Goal: Information Seeking & Learning: Learn about a topic

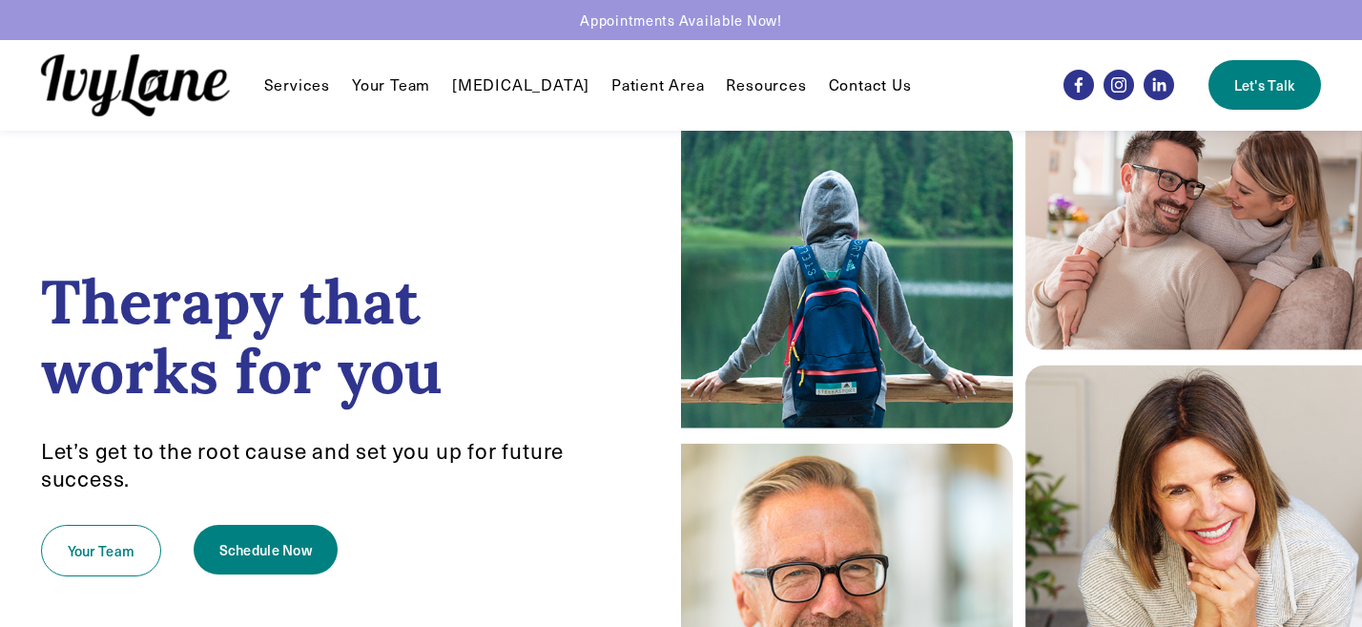
click at [401, 85] on link "Your Team" at bounding box center [391, 84] width 78 height 23
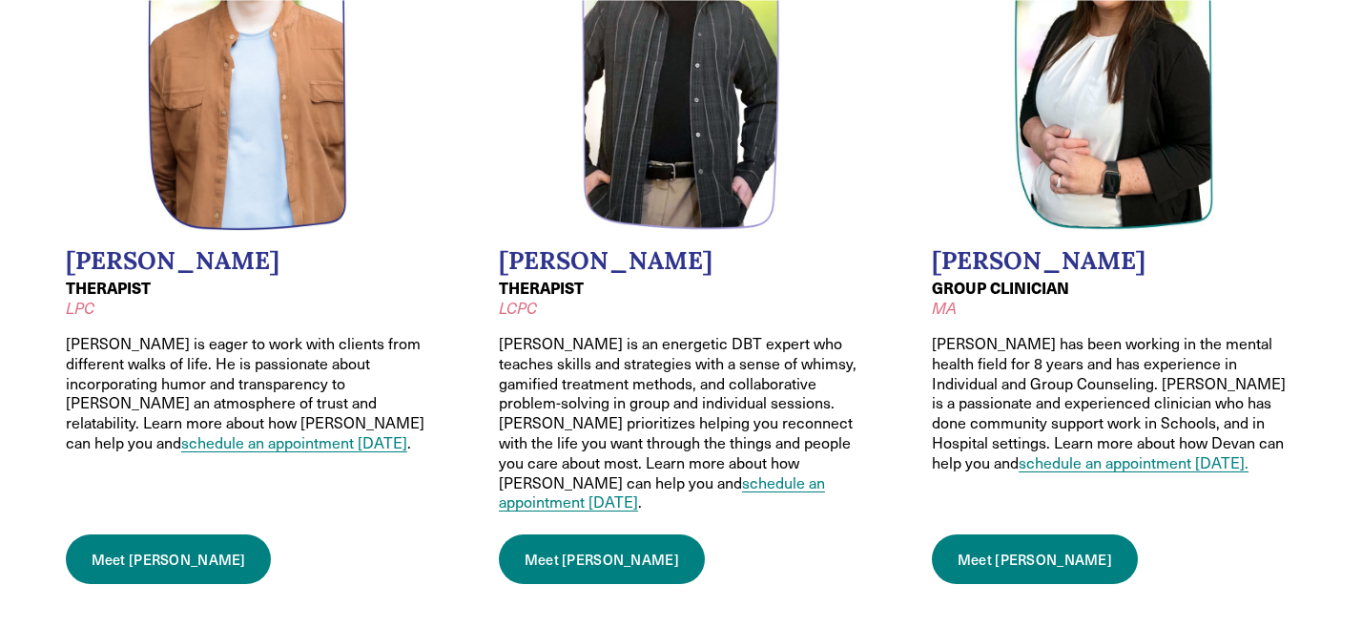
scroll to position [1830, 0]
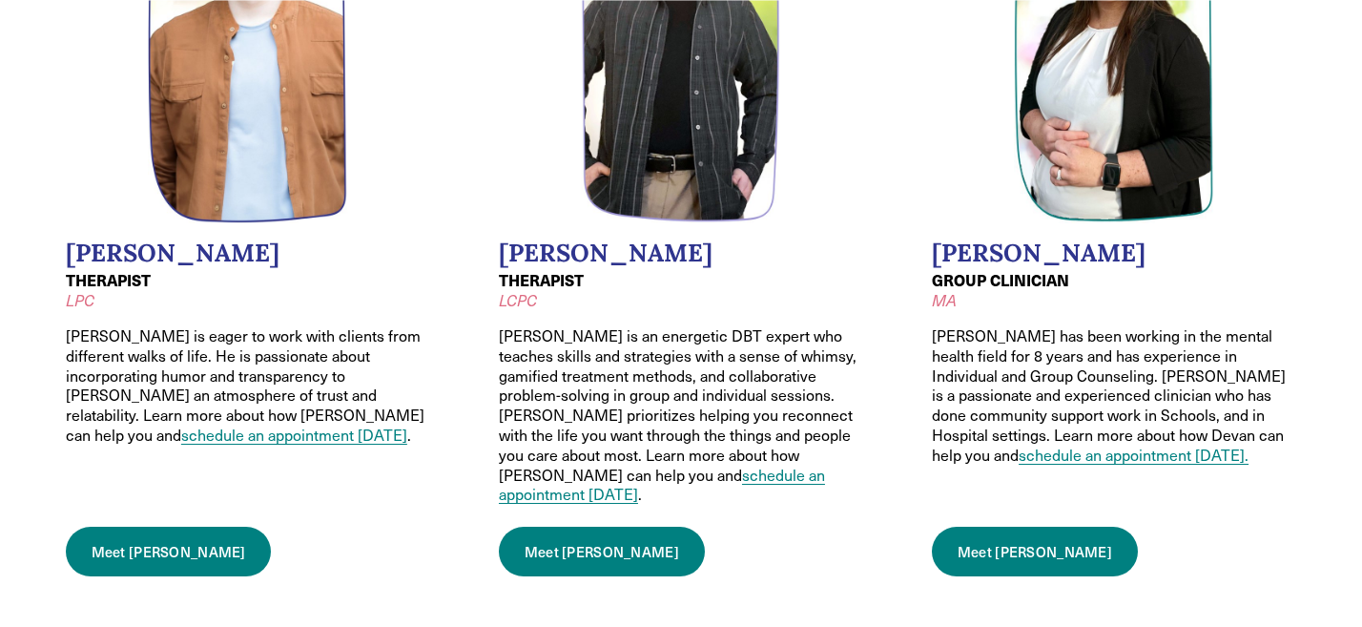
click at [127, 535] on link "Meet [PERSON_NAME]" at bounding box center [169, 552] width 206 height 50
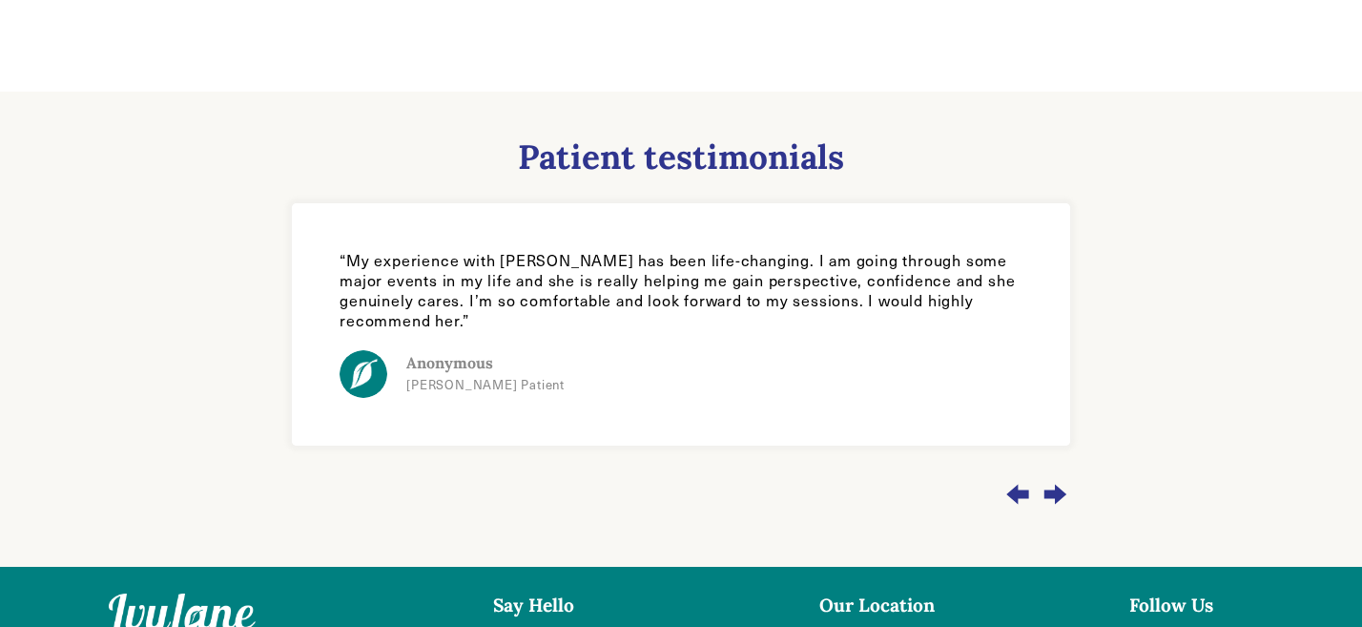
scroll to position [1691, 0]
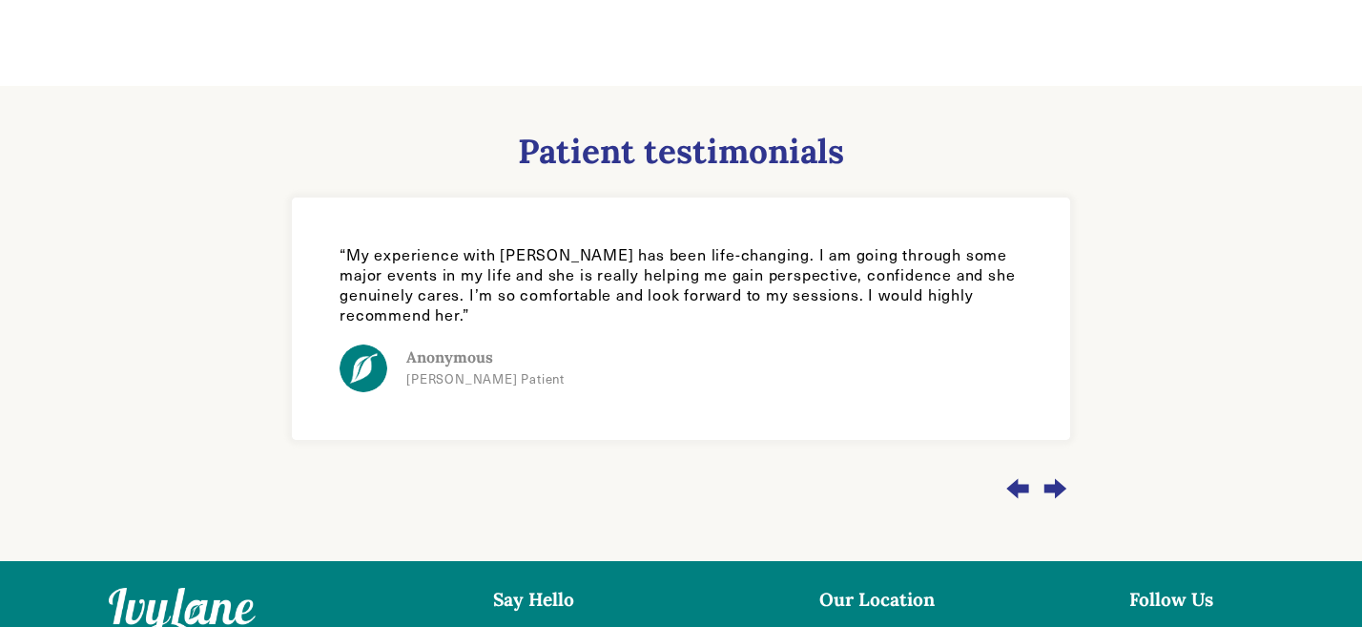
click at [1062, 466] on div "Next slide" at bounding box center [1055, 489] width 31 height 52
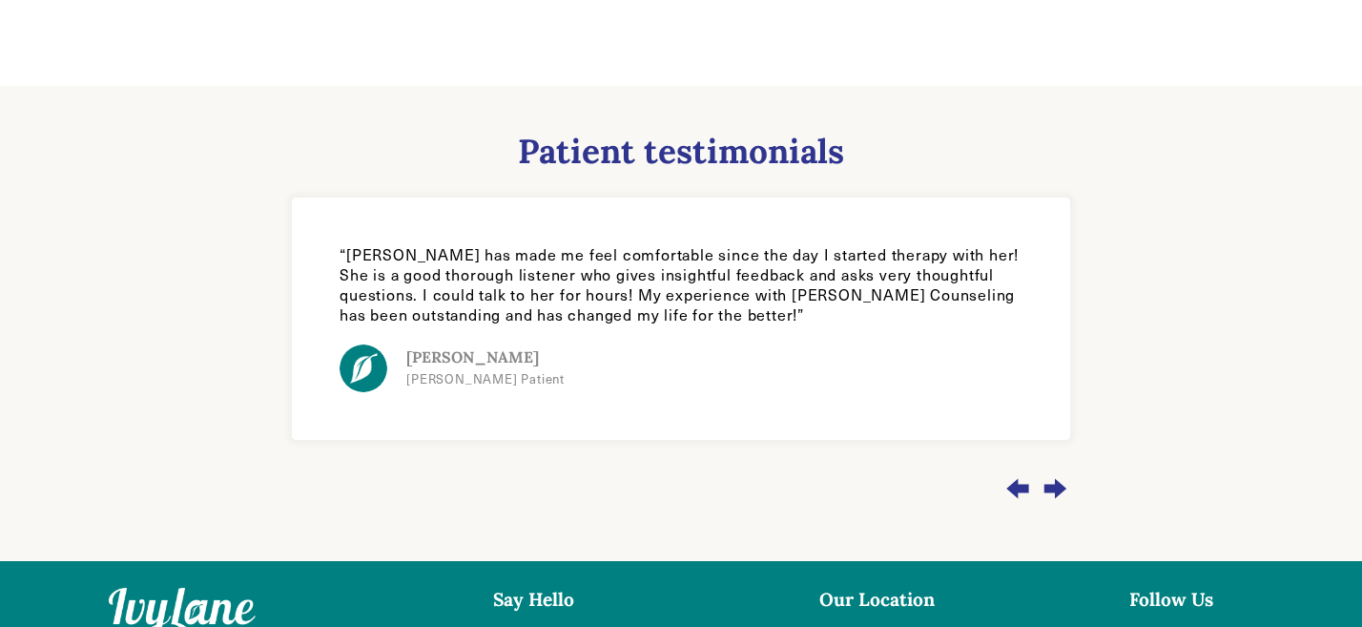
click at [1062, 466] on div "Next slide" at bounding box center [1055, 489] width 31 height 52
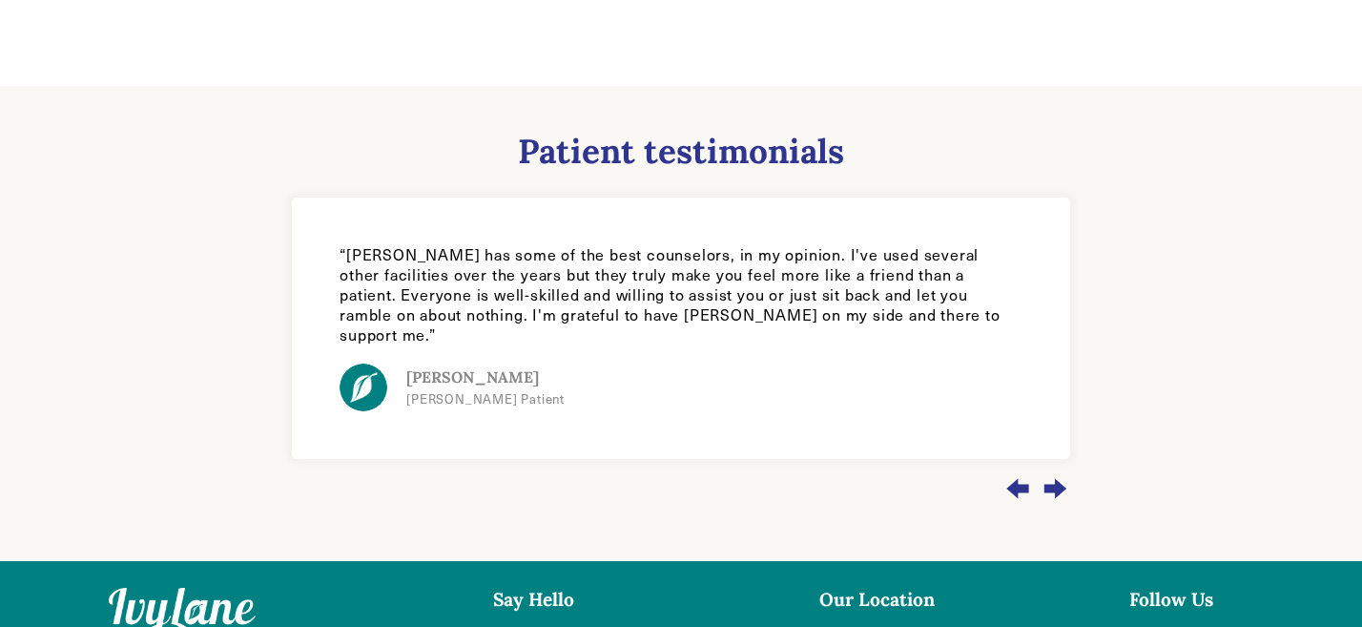
click at [1062, 466] on div "Next slide" at bounding box center [1055, 489] width 31 height 52
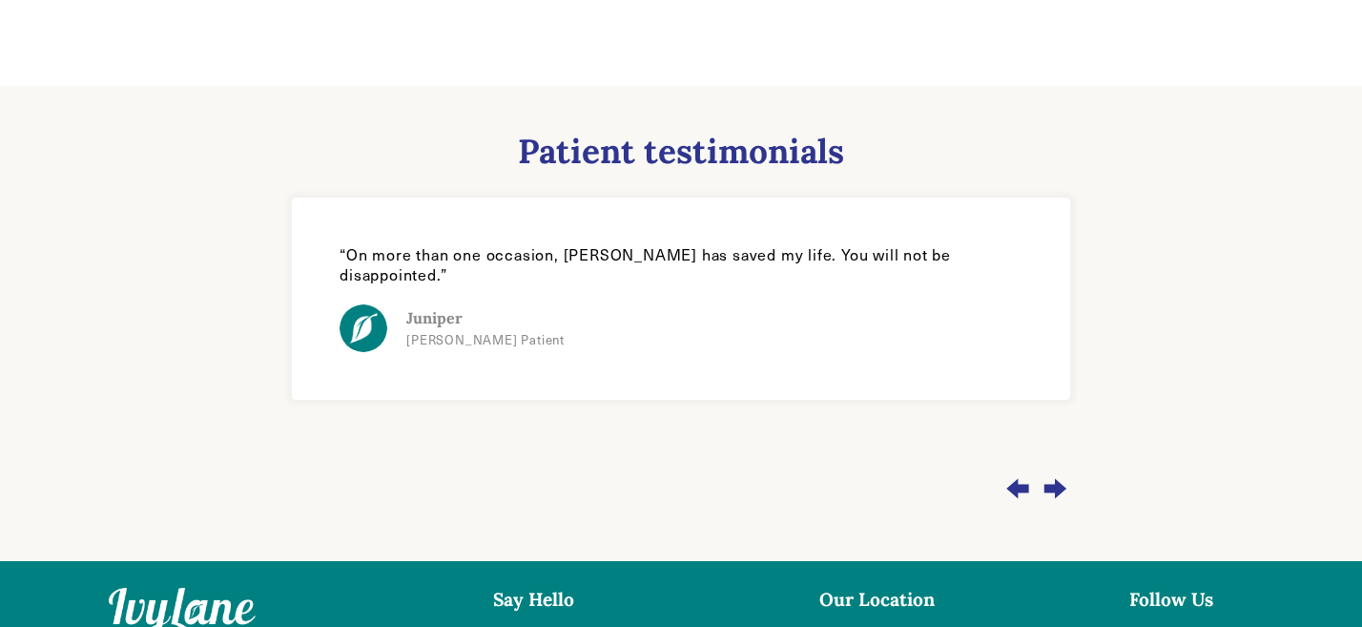
click at [1062, 466] on div "Next slide" at bounding box center [1055, 489] width 31 height 52
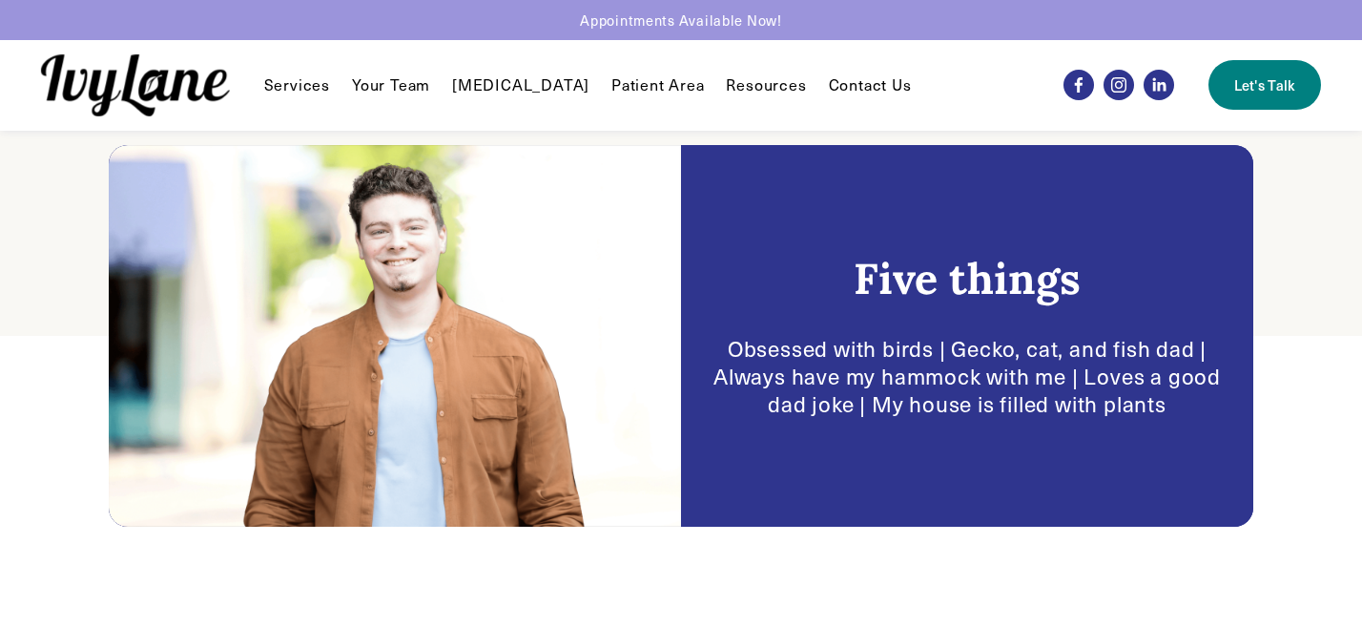
scroll to position [0, 0]
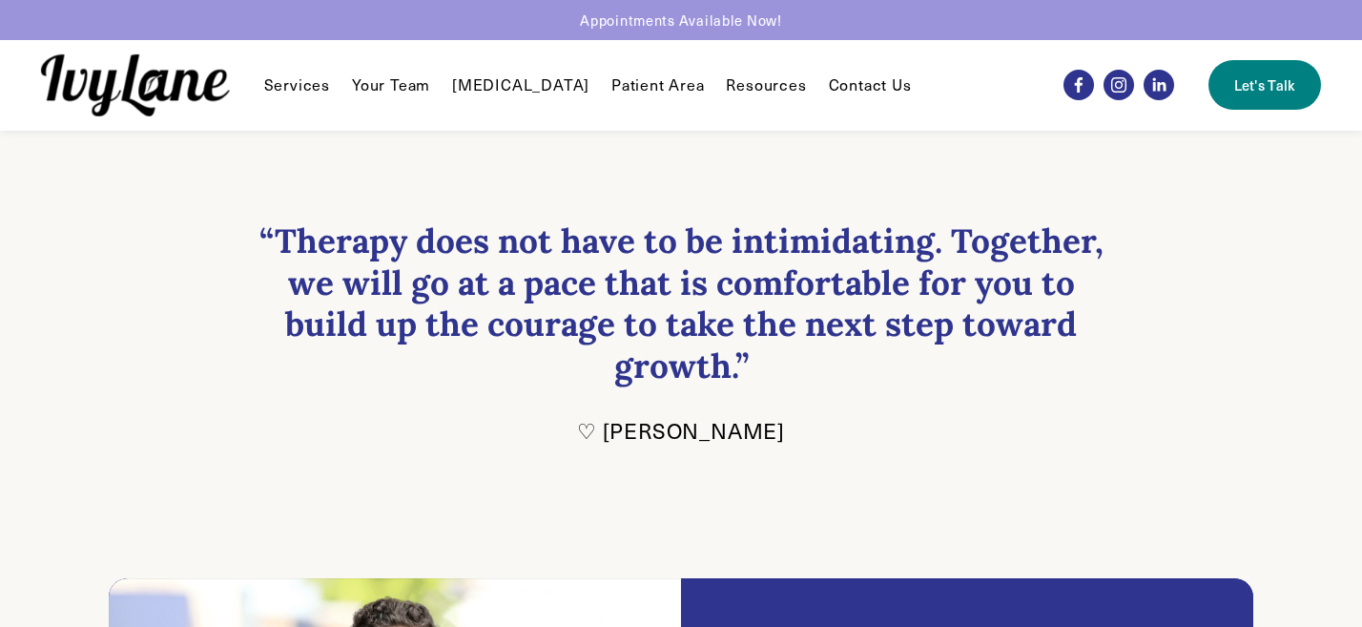
click at [0, 0] on span "FAQ" at bounding box center [0, 0] width 0 height 0
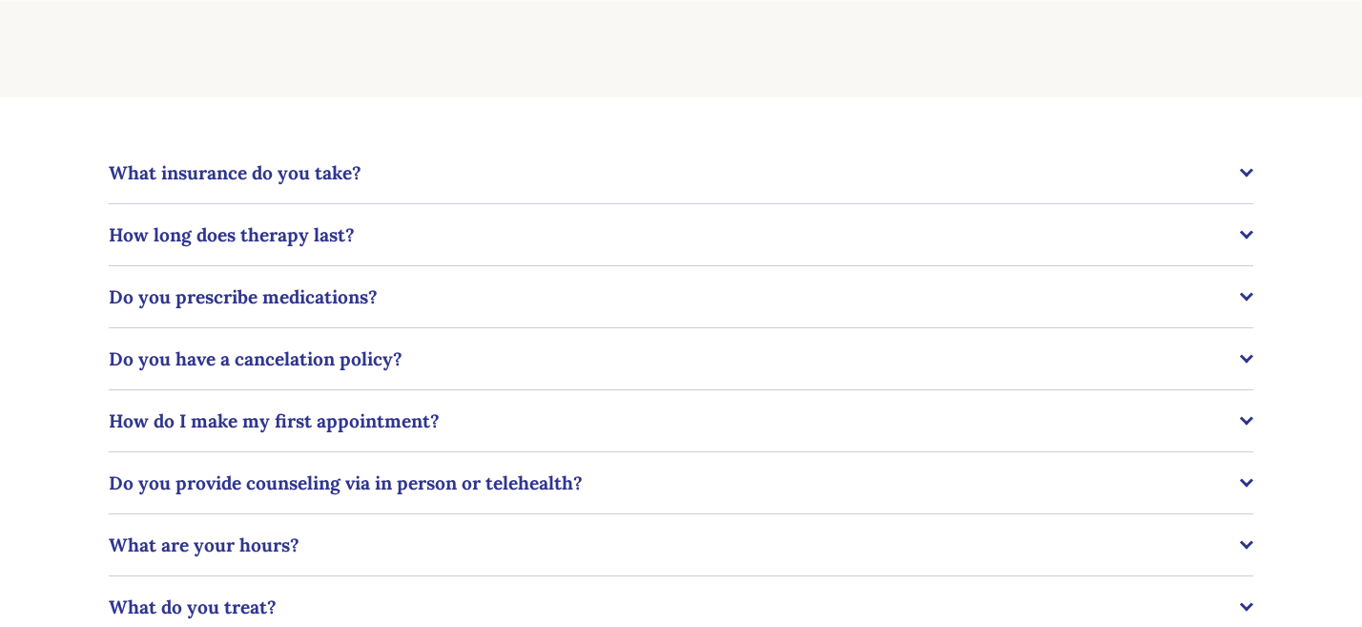
scroll to position [325, 0]
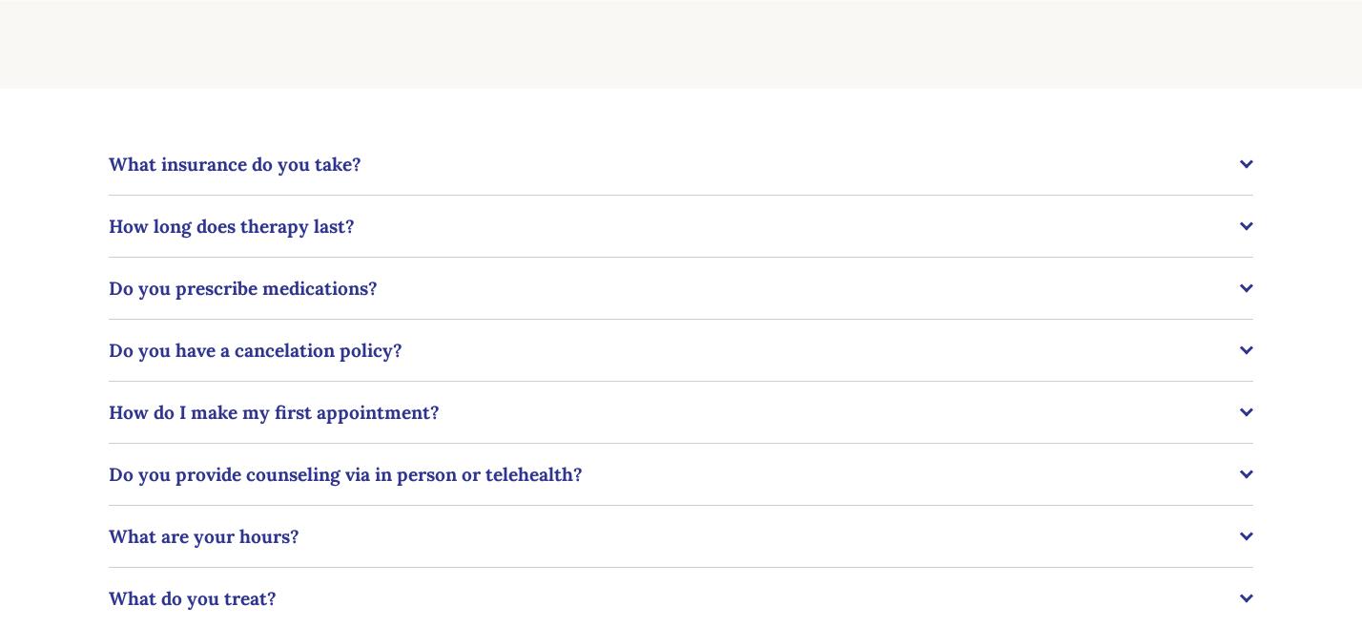
click at [497, 170] on span "What insurance do you take?" at bounding box center [674, 164] width 1131 height 23
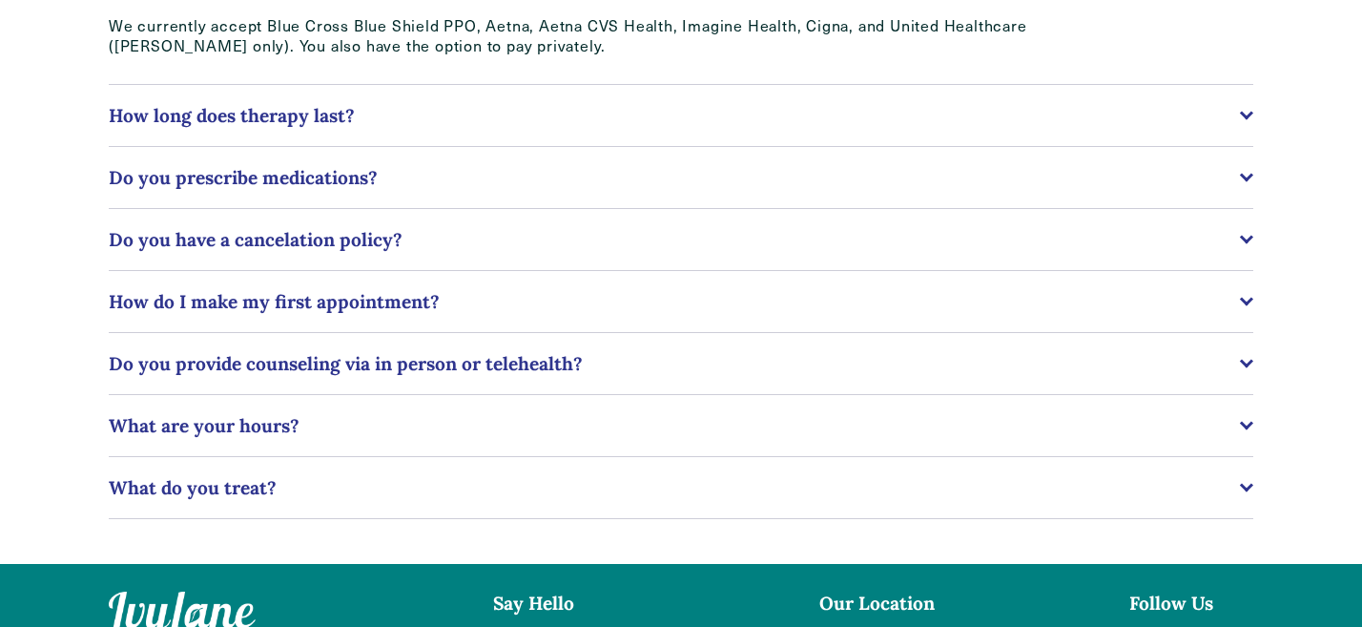
scroll to position [510, 0]
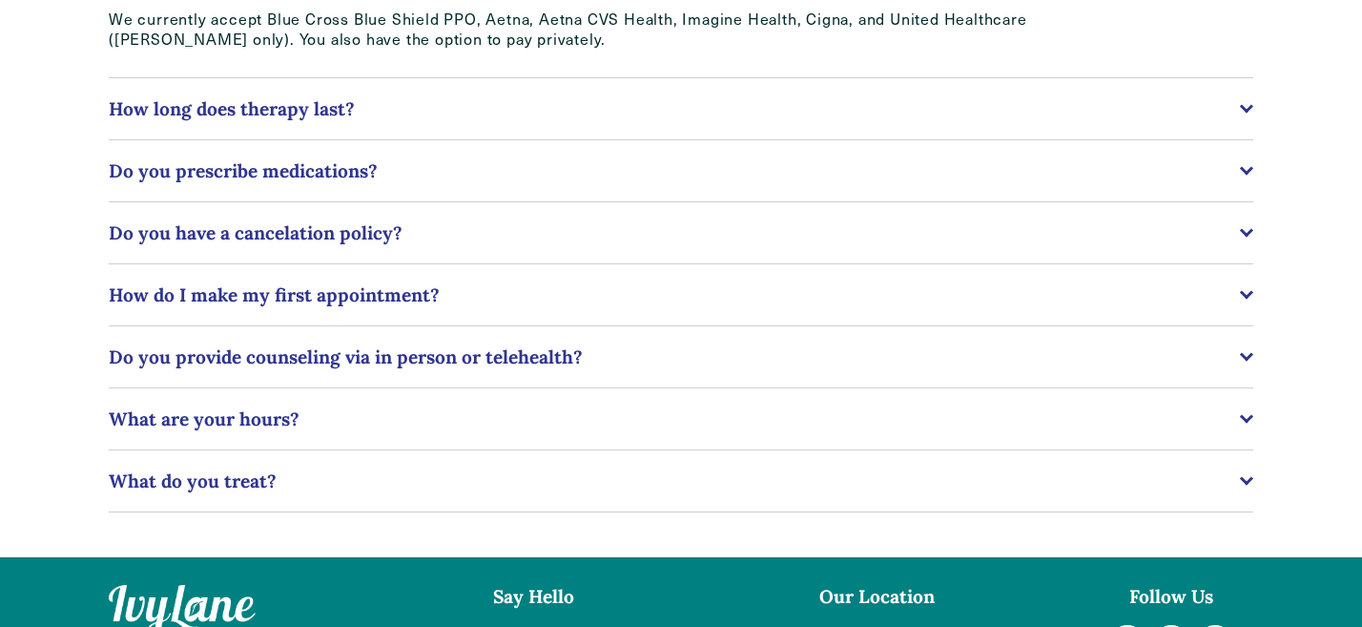
click at [686, 359] on span "Do you provide counseling via in person or telehealth?" at bounding box center [674, 356] width 1131 height 23
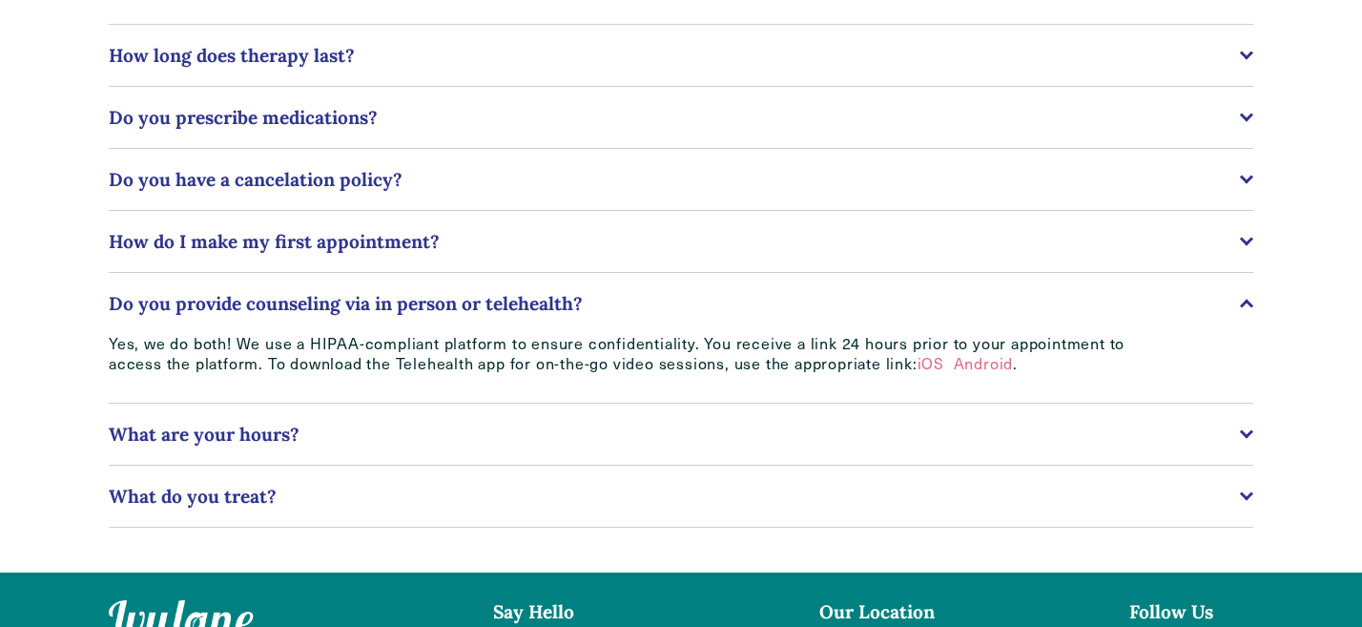
scroll to position [576, 0]
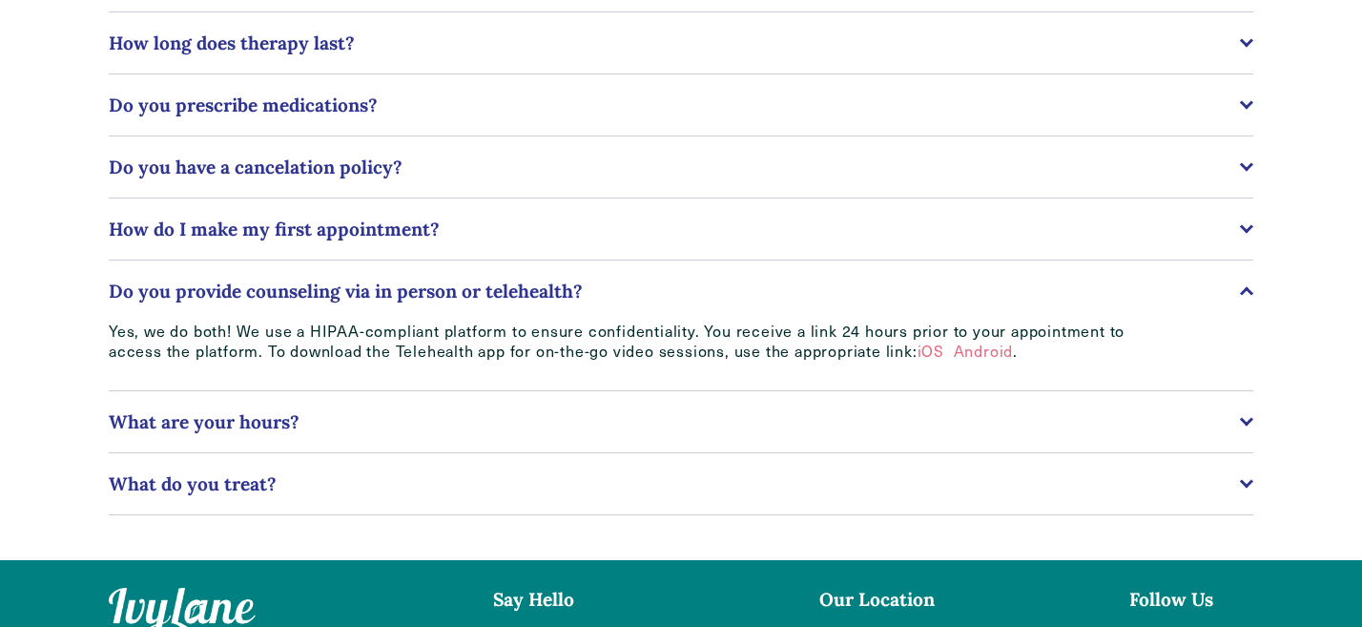
click at [468, 164] on span "Do you have a cancelation policy?" at bounding box center [674, 166] width 1131 height 23
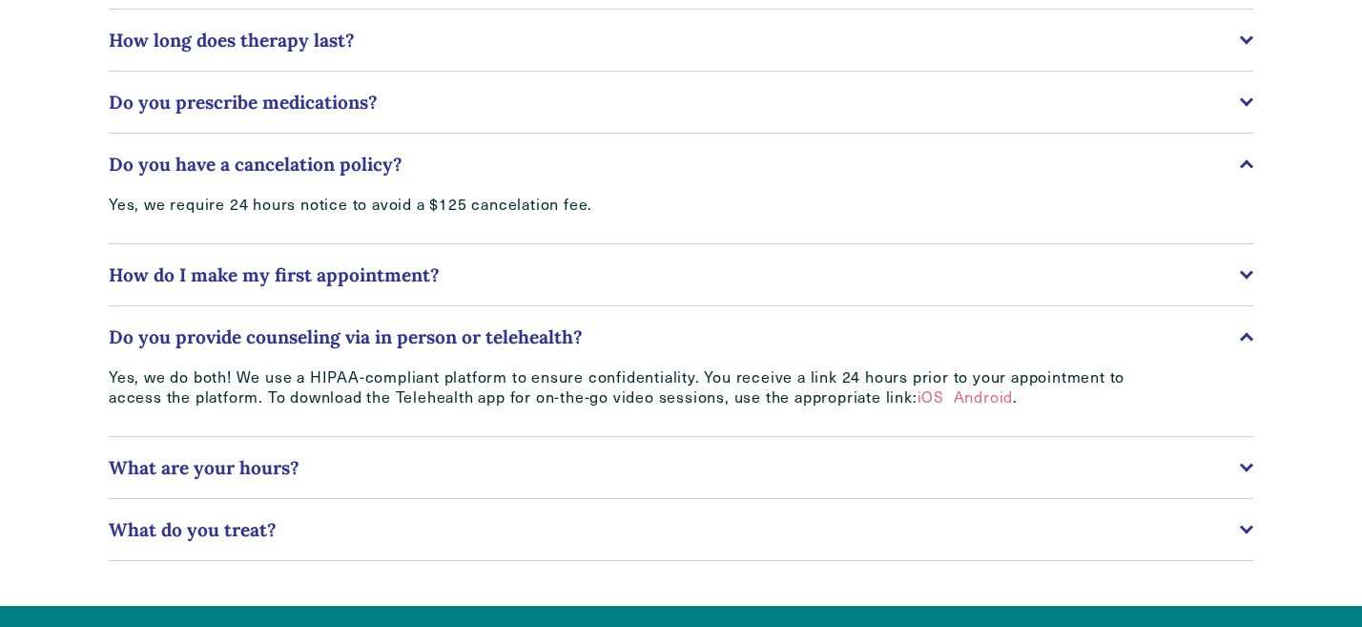
scroll to position [582, 0]
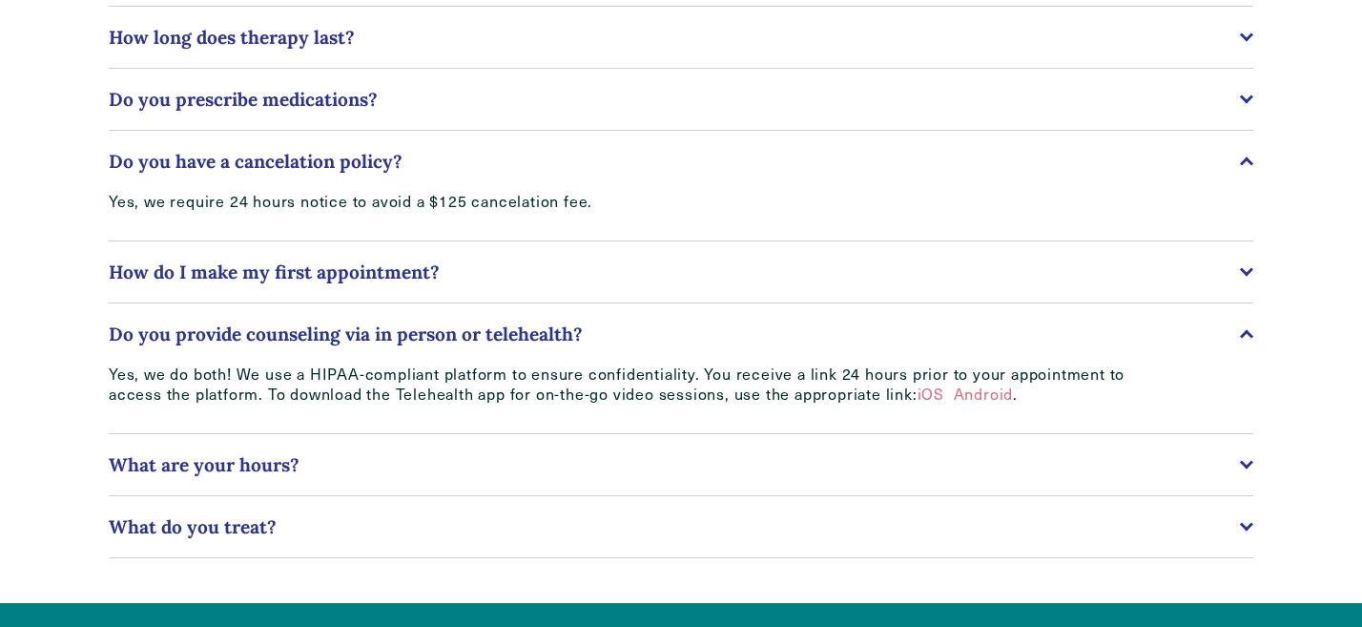
click at [458, 165] on span "Do you have a cancelation policy?" at bounding box center [674, 161] width 1131 height 23
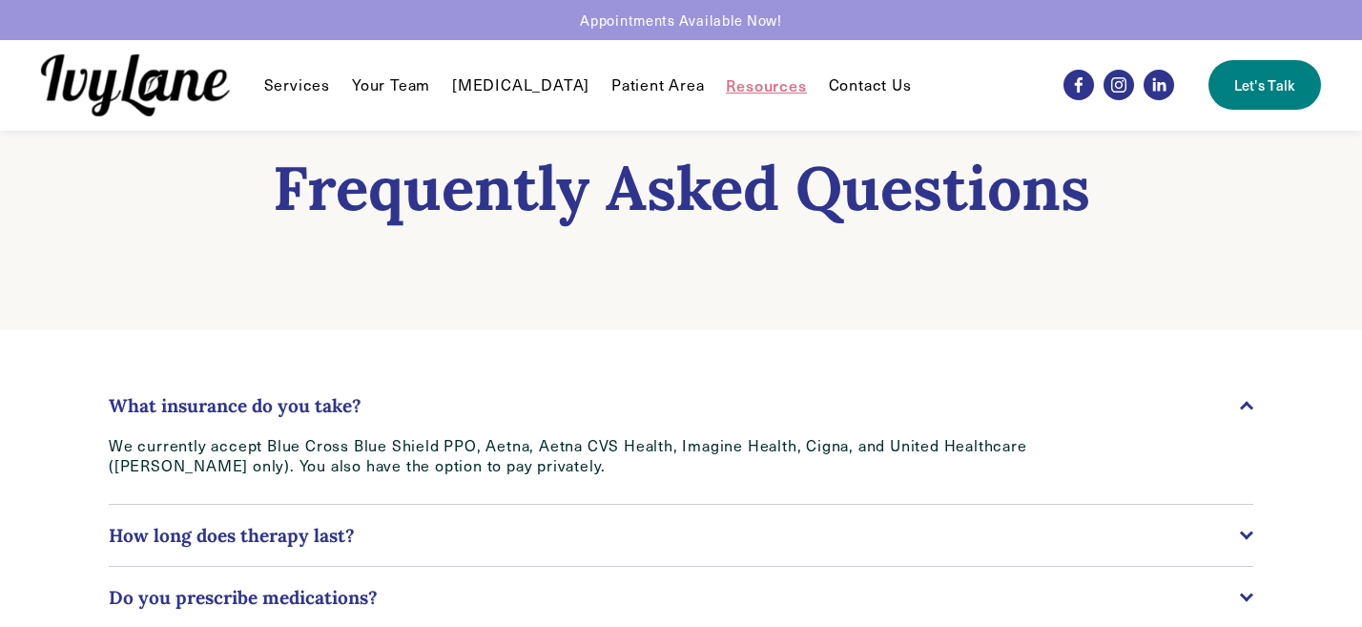
scroll to position [0, 0]
